Goal: Use online tool/utility: Utilize a website feature to perform a specific function

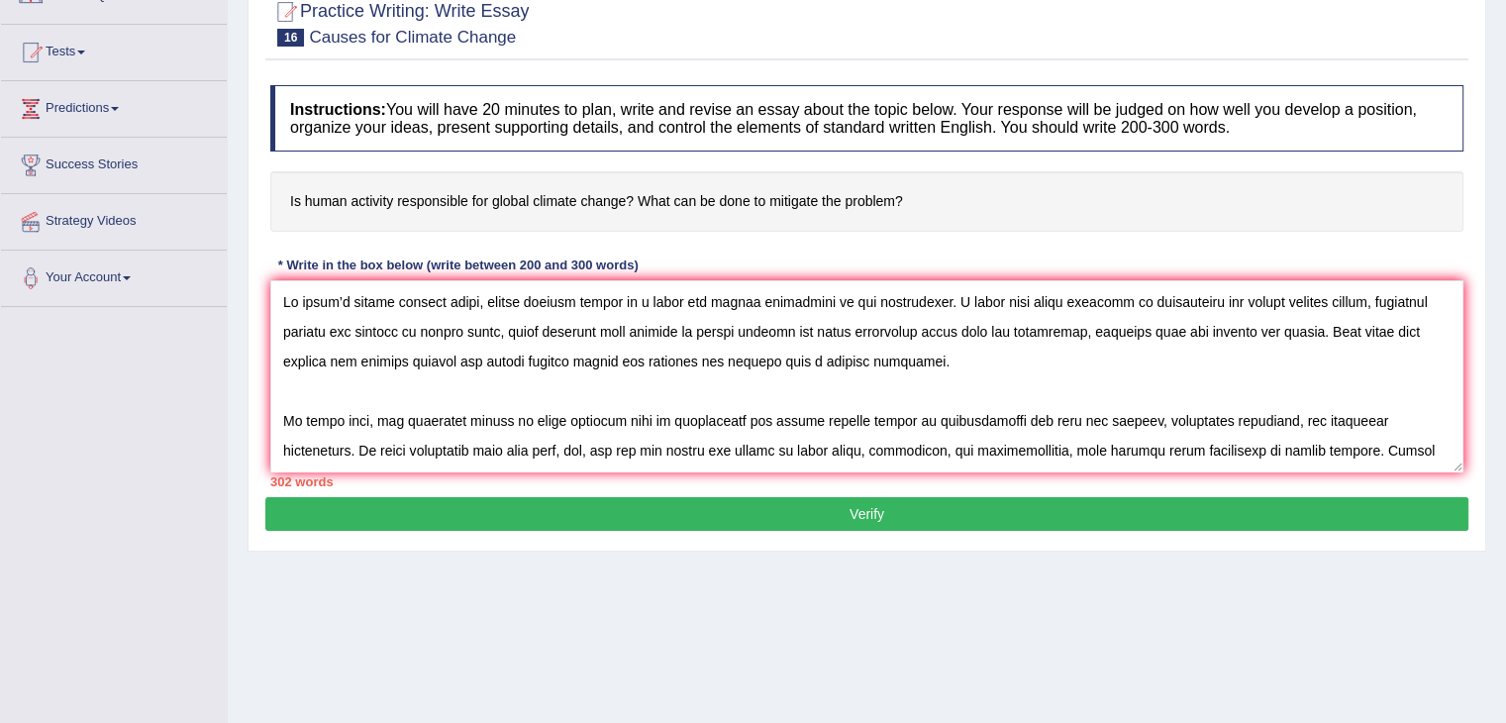
click at [282, 336] on textarea at bounding box center [866, 376] width 1193 height 192
click at [1068, 426] on textarea at bounding box center [866, 376] width 1193 height 192
click at [1070, 421] on textarea at bounding box center [866, 376] width 1193 height 192
click at [1129, 421] on textarea at bounding box center [866, 376] width 1193 height 192
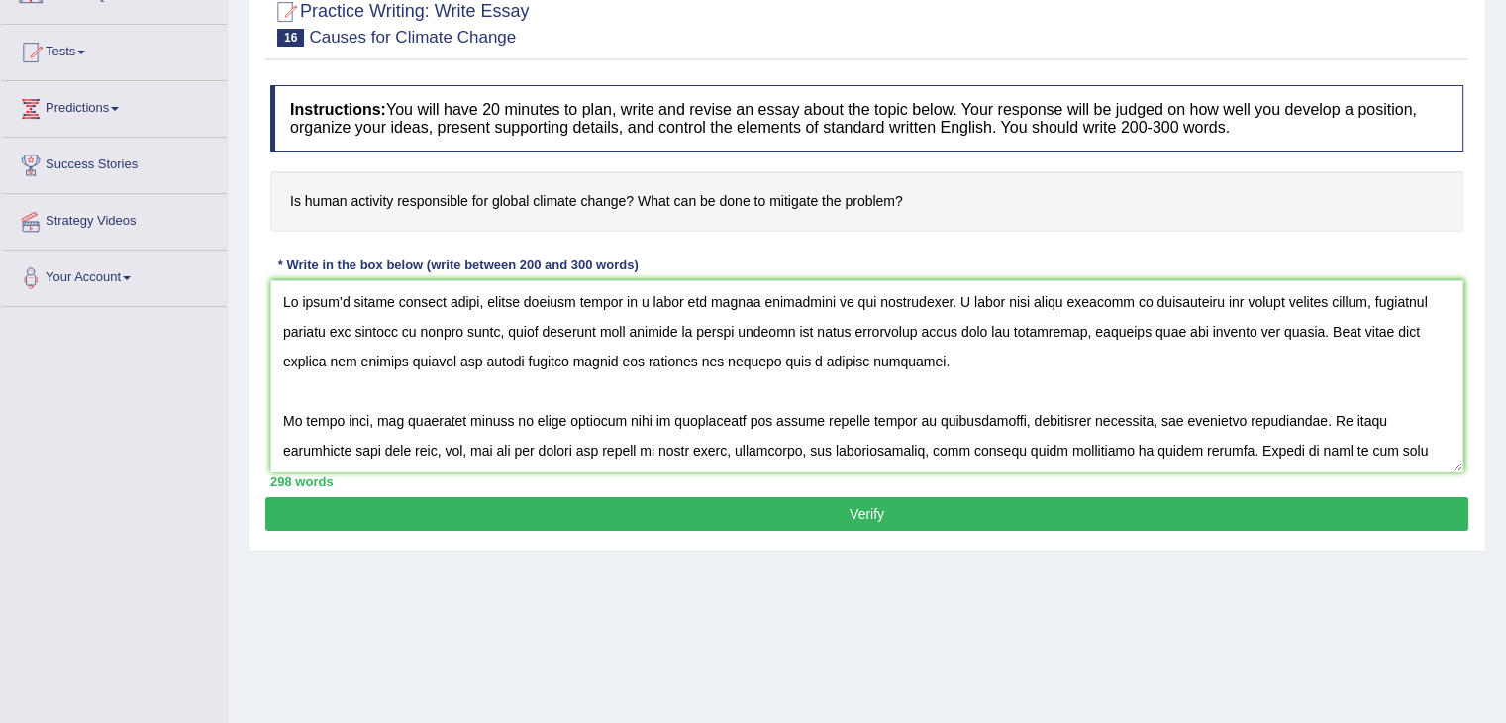
type textarea "Lo ipsum’d sitame consect adipi, elitse doeiusm tempor in u labor etd magnaa en…"
click at [884, 514] on button "Verify" at bounding box center [866, 514] width 1203 height 34
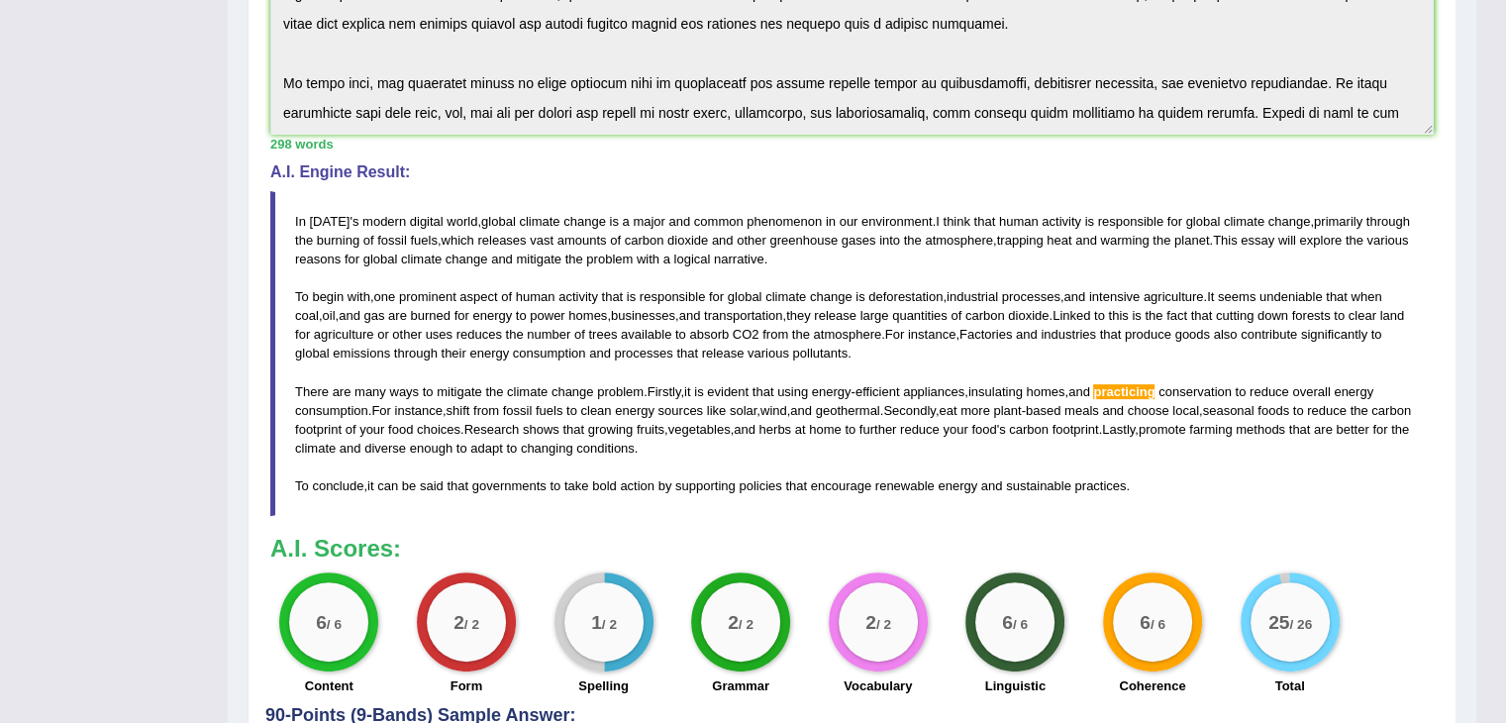
scroll to position [497, 0]
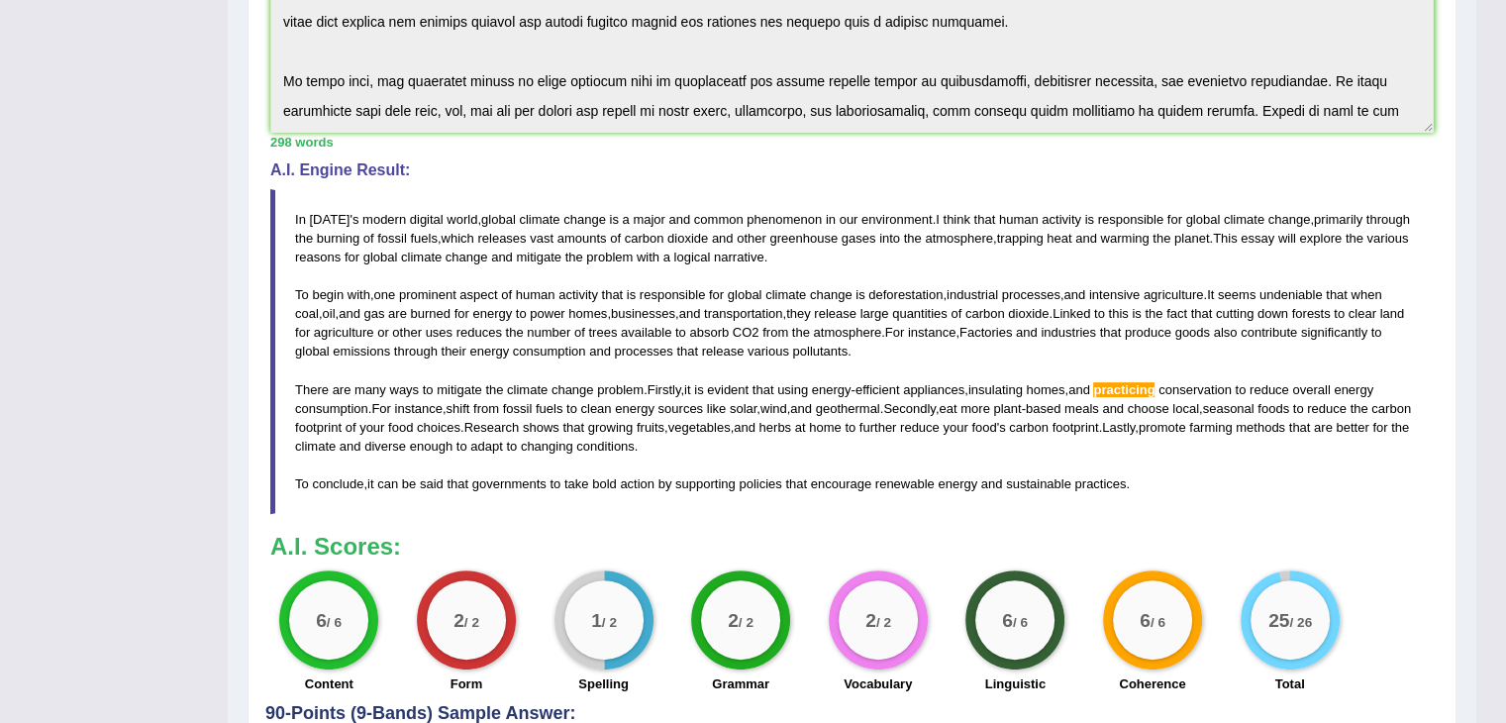
click at [807, 349] on span "pollutants" at bounding box center [819, 350] width 55 height 15
drag, startPoint x: 294, startPoint y: 215, endPoint x: 570, endPoint y: 410, distance: 338.1
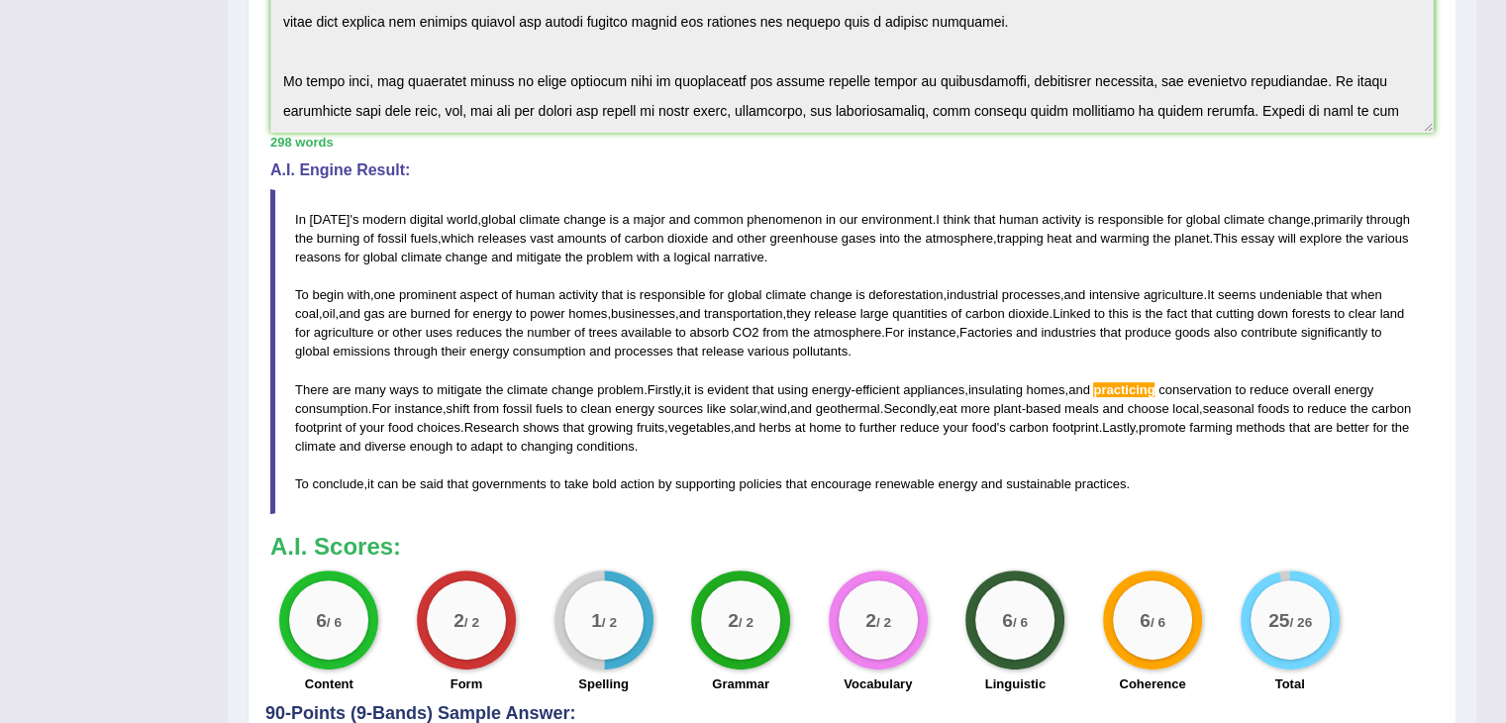
click at [570, 410] on blockquote "In [DATE] ' s modern digital world , global climate change is a major and commo…" at bounding box center [851, 352] width 1163 height 326
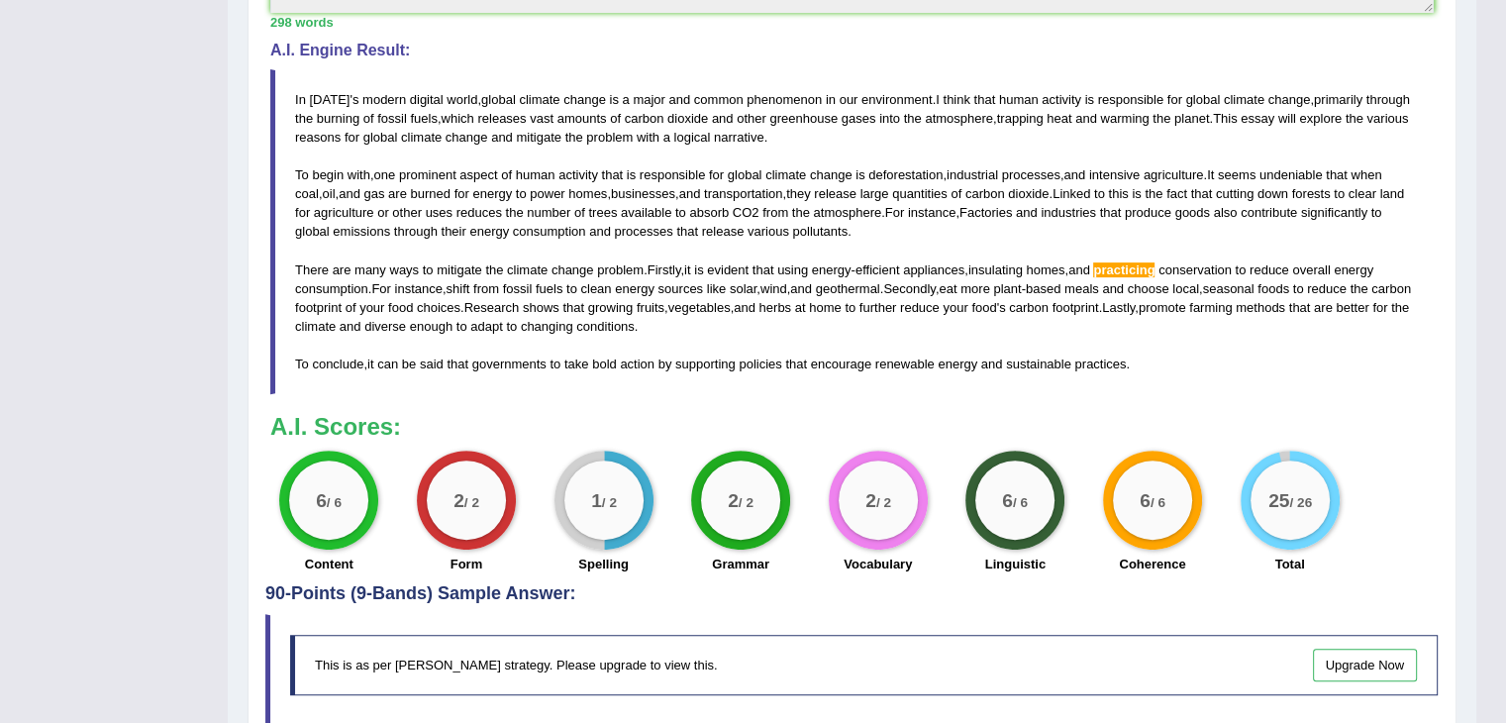
scroll to position [622, 0]
